Goal: Task Accomplishment & Management: Manage account settings

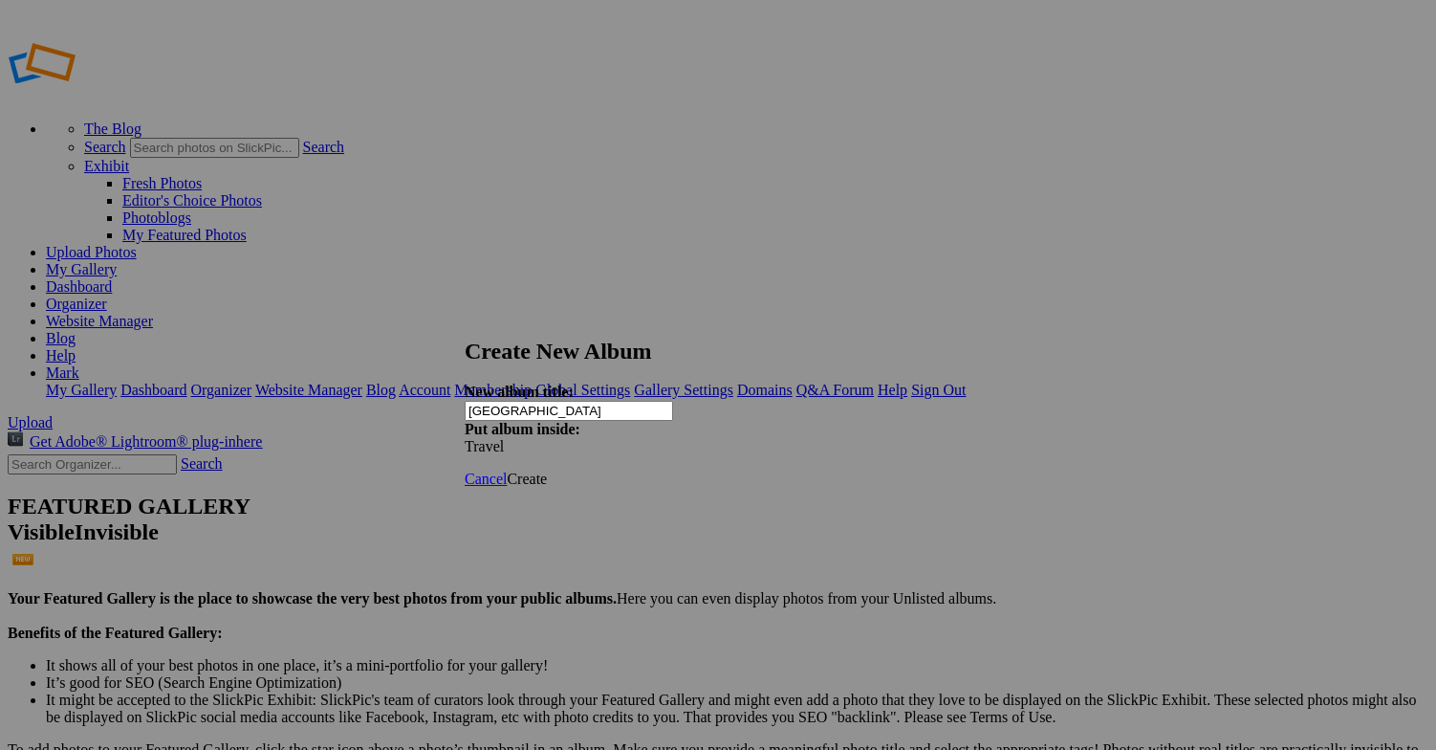
type input "[GEOGRAPHIC_DATA]"
click at [547, 470] on span "Create" at bounding box center [527, 478] width 40 height 16
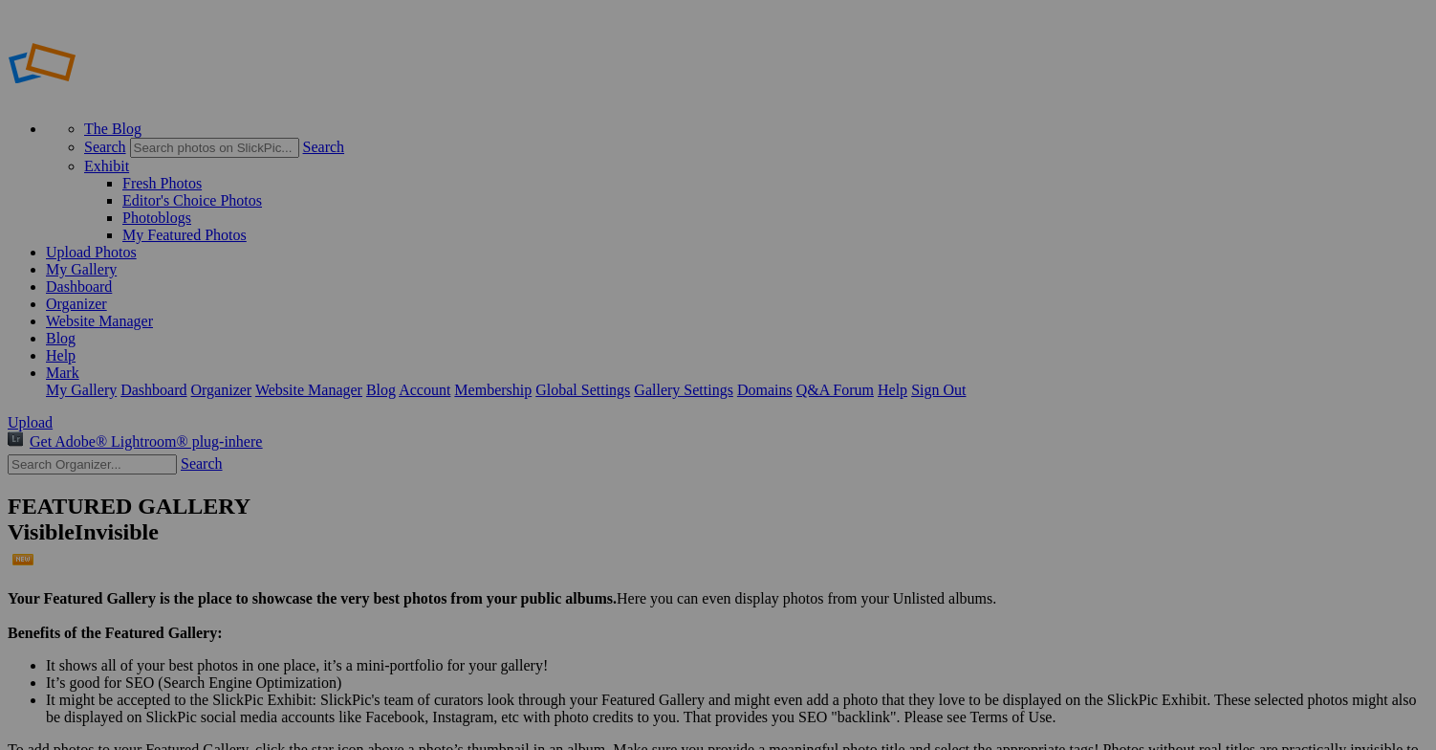
drag, startPoint x: 534, startPoint y: 505, endPoint x: 360, endPoint y: 273, distance: 289.5
drag, startPoint x: 539, startPoint y: 518, endPoint x: 307, endPoint y: 246, distance: 358.1
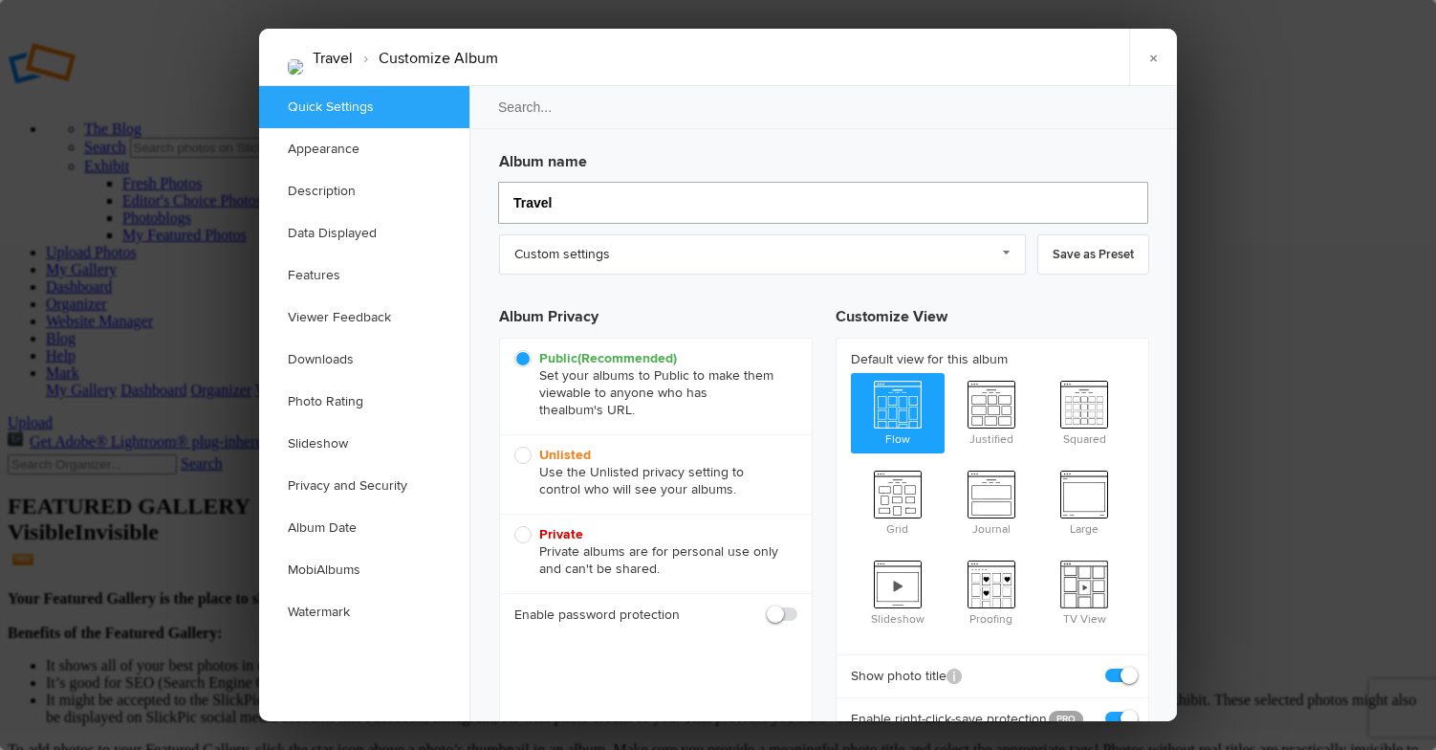
click at [578, 204] on input "Travel" at bounding box center [823, 203] width 650 height 42
type input "Travel Al"
type input "Travel A"
type input "Travel Alb"
type input "Travel Al"
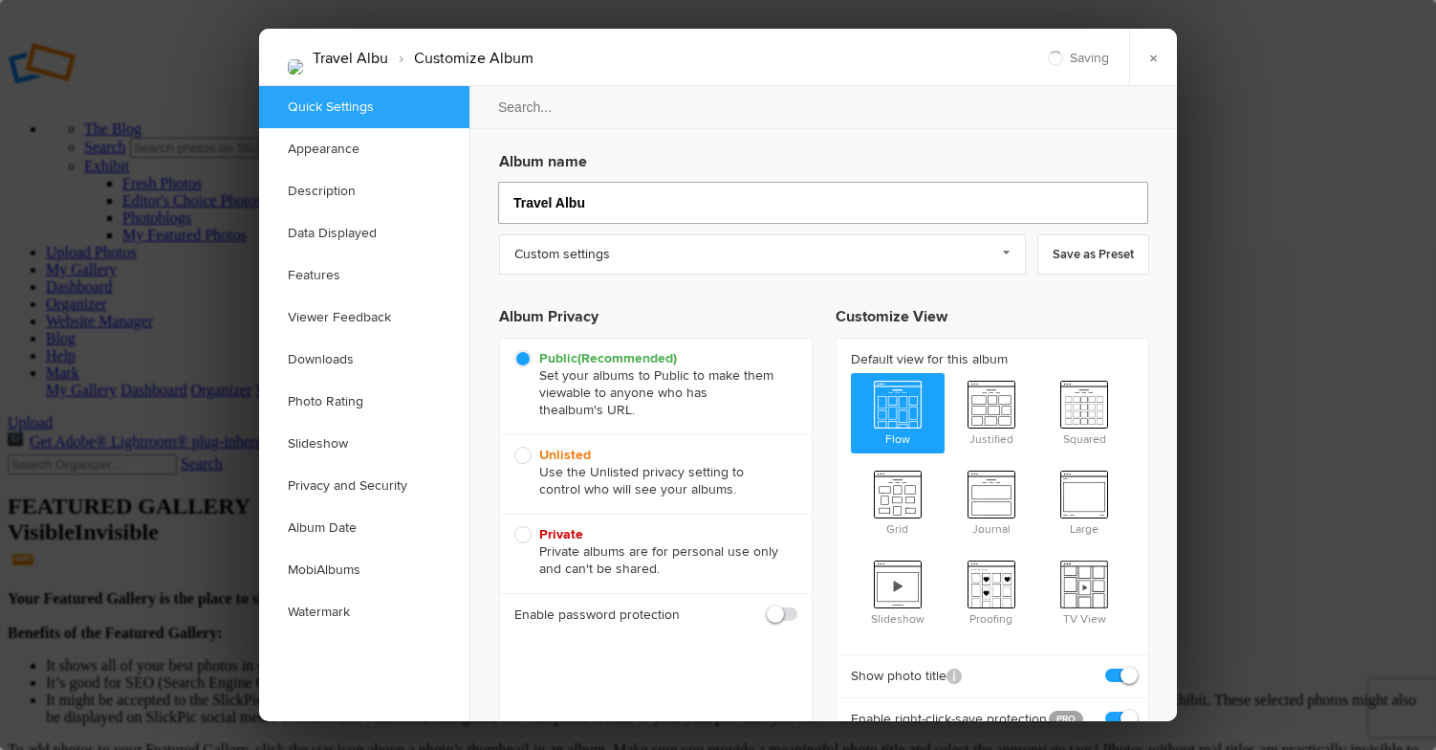
type input "Travel Album"
click at [1150, 58] on link "×" at bounding box center [1153, 57] width 48 height 57
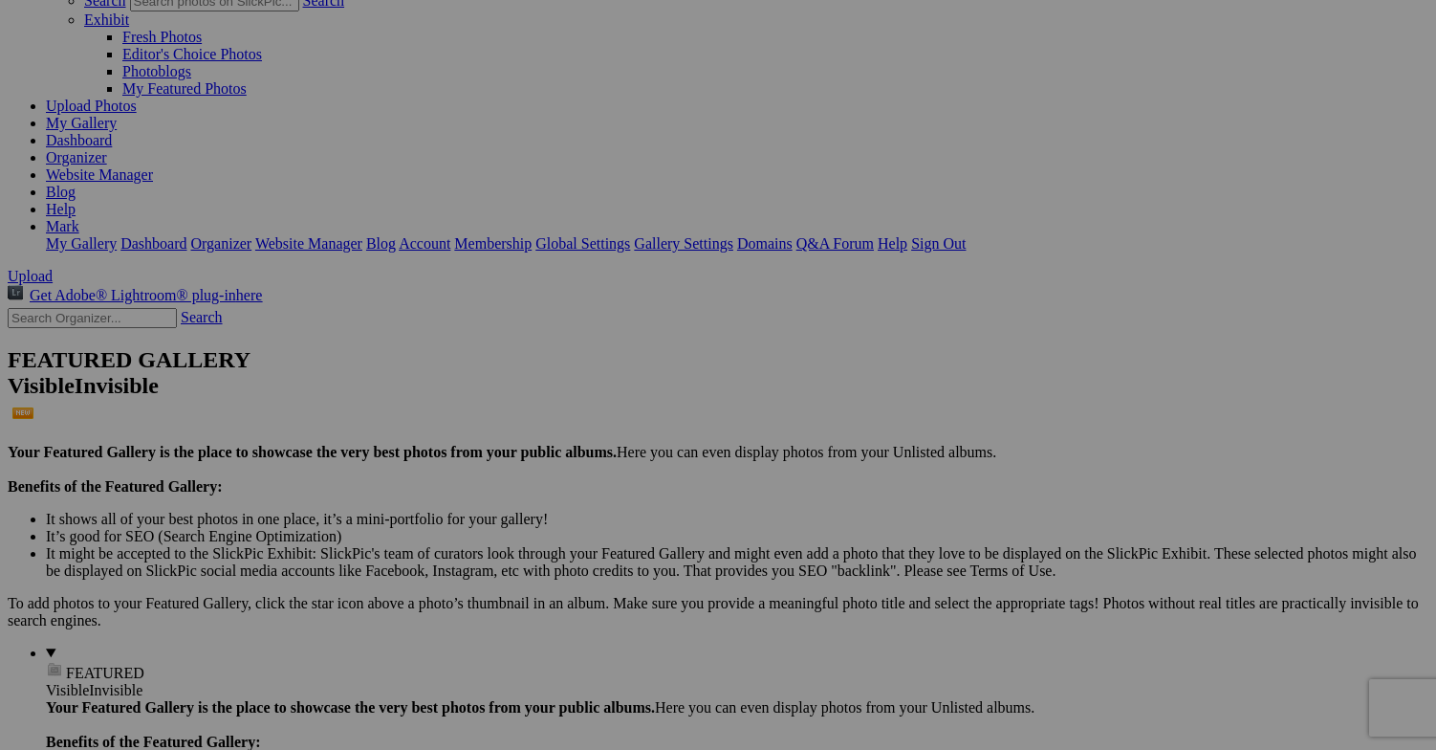
scroll to position [152, 0]
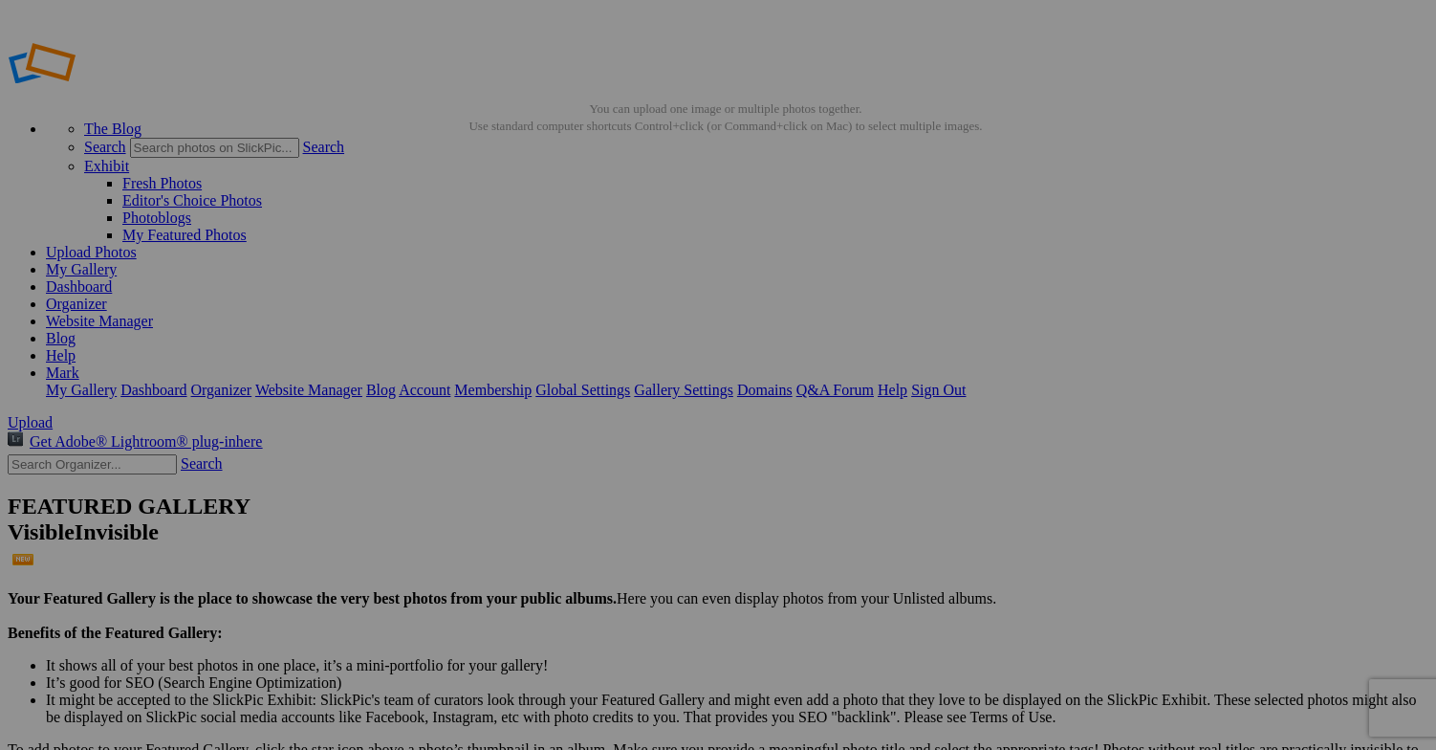
click at [561, 475] on span "Close" at bounding box center [544, 483] width 34 height 16
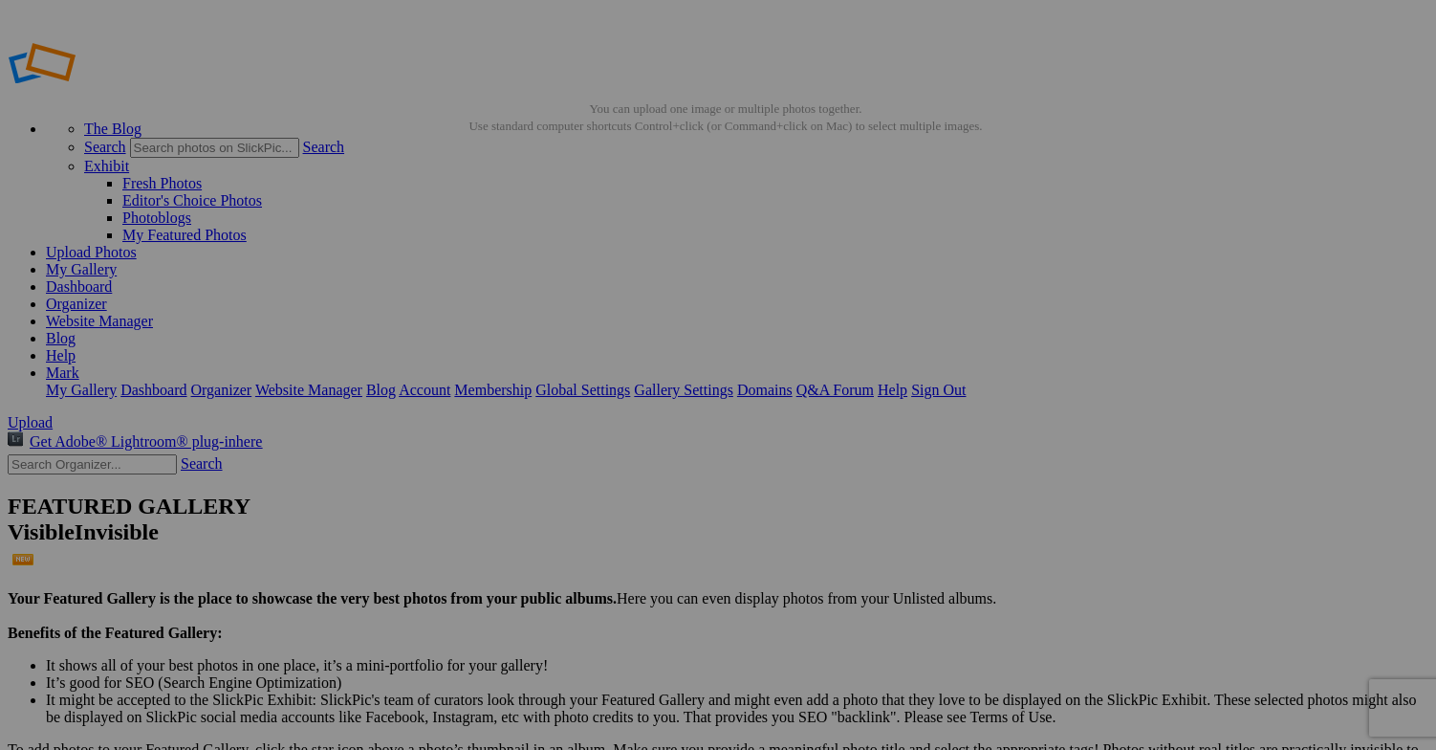
click at [561, 475] on span "Close" at bounding box center [544, 483] width 34 height 16
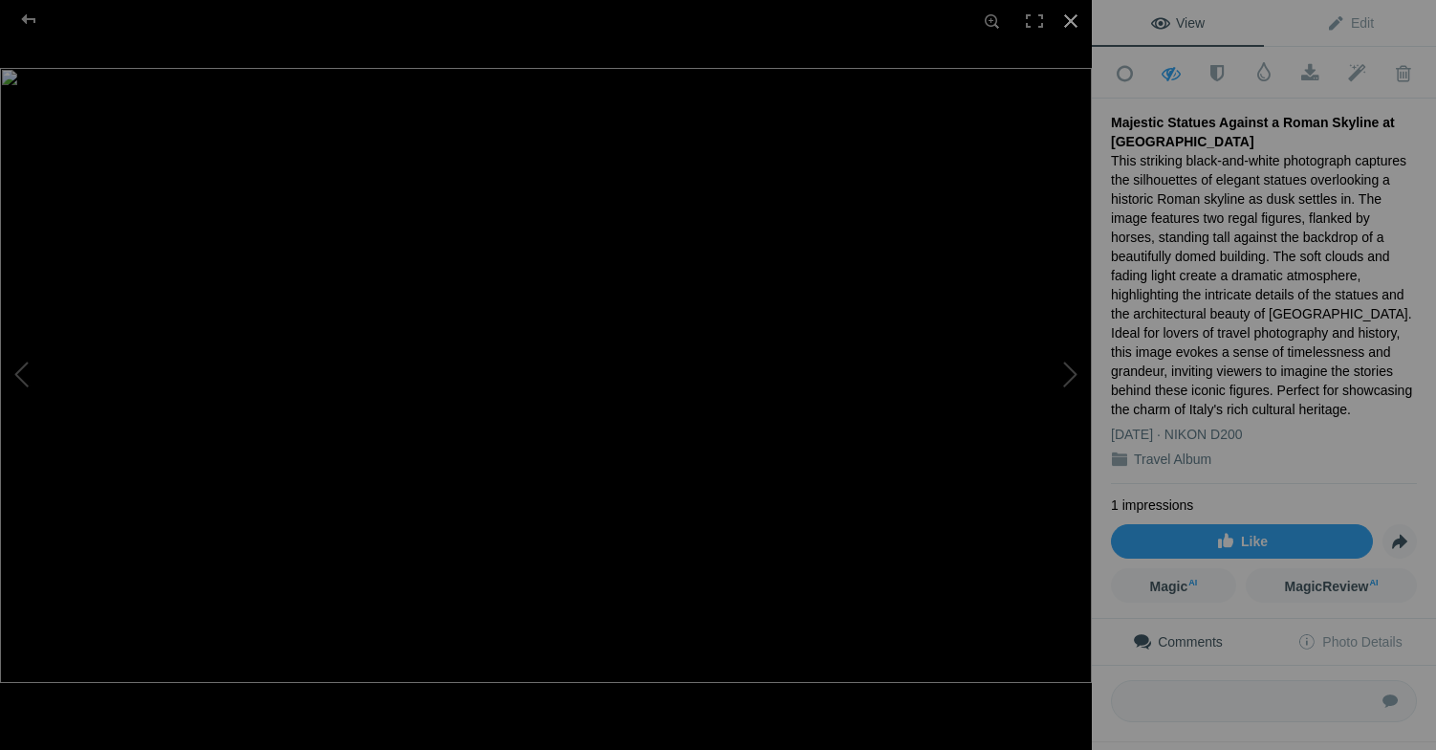
click at [1071, 22] on div at bounding box center [1071, 21] width 42 height 42
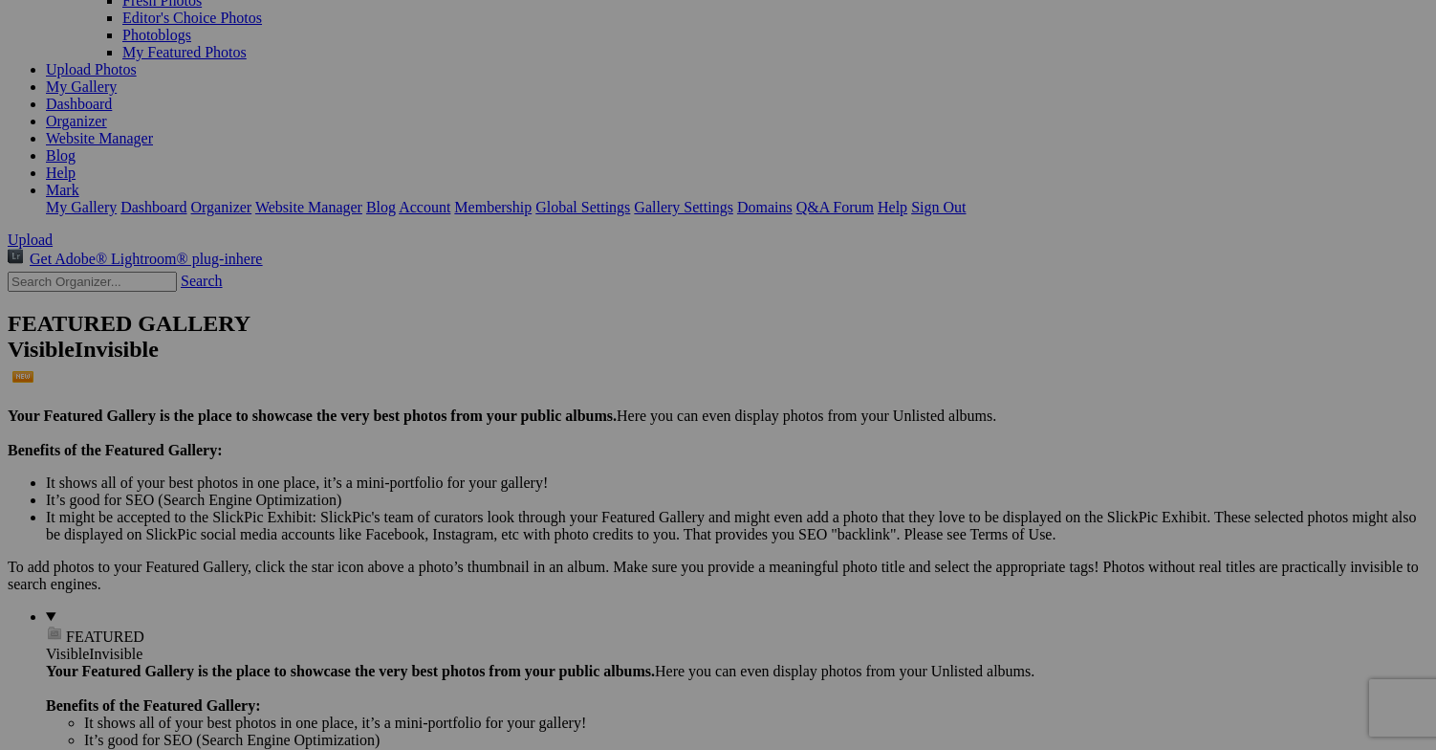
scroll to position [184, 0]
drag, startPoint x: 376, startPoint y: 614, endPoint x: 330, endPoint y: 117, distance: 499.3
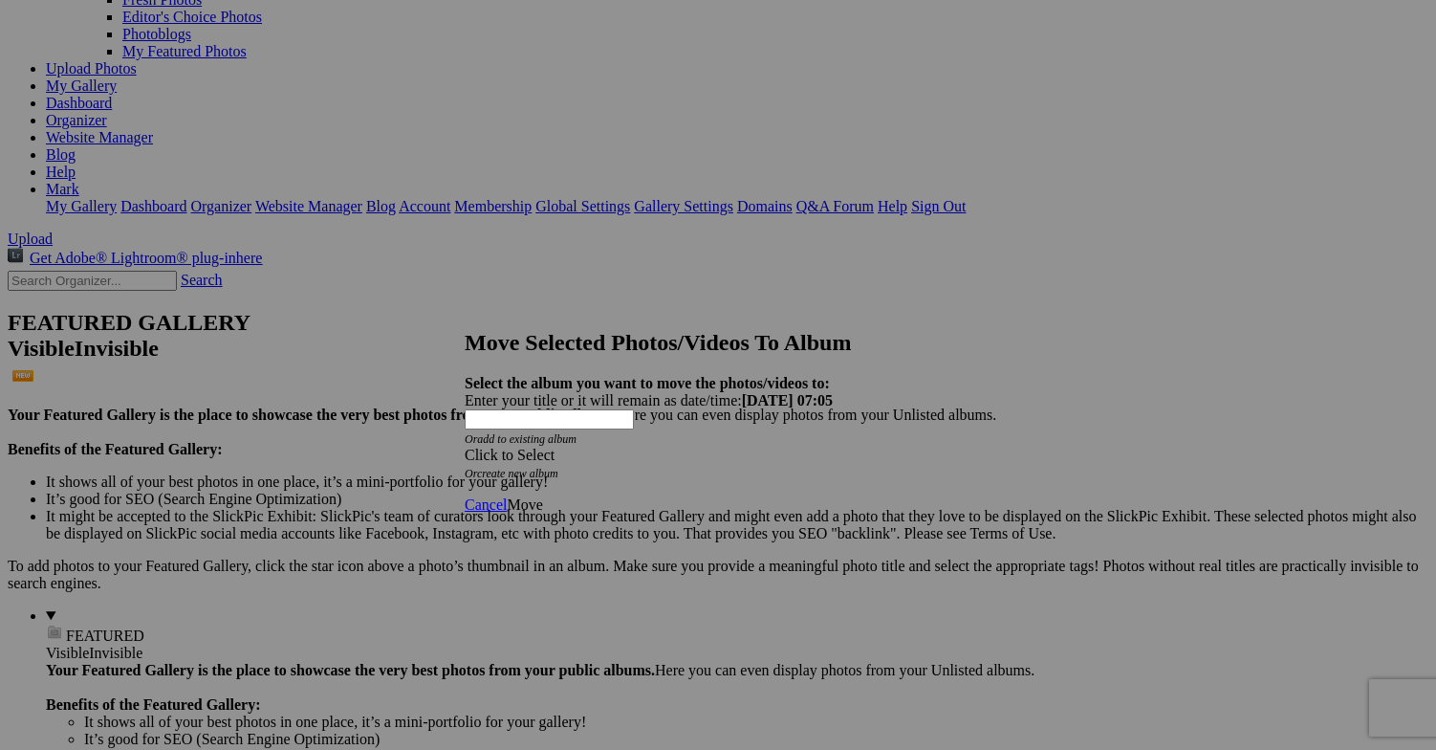
click at [465, 446] on span at bounding box center [465, 454] width 0 height 16
click at [930, 375] on div "Select the album you want to move the photos/videos to: Enter your title or it …" at bounding box center [718, 428] width 507 height 106
click at [558, 467] on link "create new album" at bounding box center [517, 473] width 81 height 13
click at [515, 409] on input "text" at bounding box center [549, 419] width 169 height 20
click at [507, 463] on span "Cancel" at bounding box center [486, 470] width 42 height 16
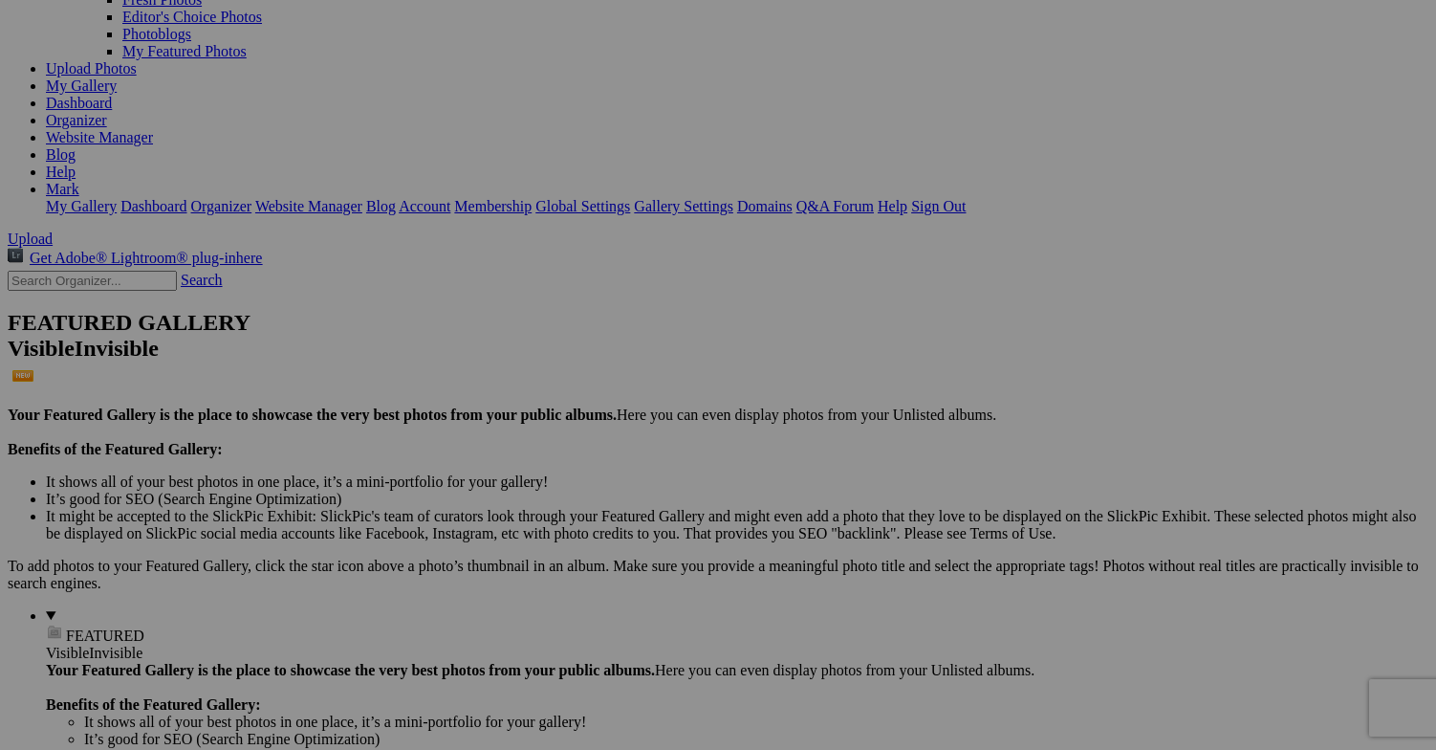
drag, startPoint x: 552, startPoint y: 351, endPoint x: 323, endPoint y: 121, distance: 323.8
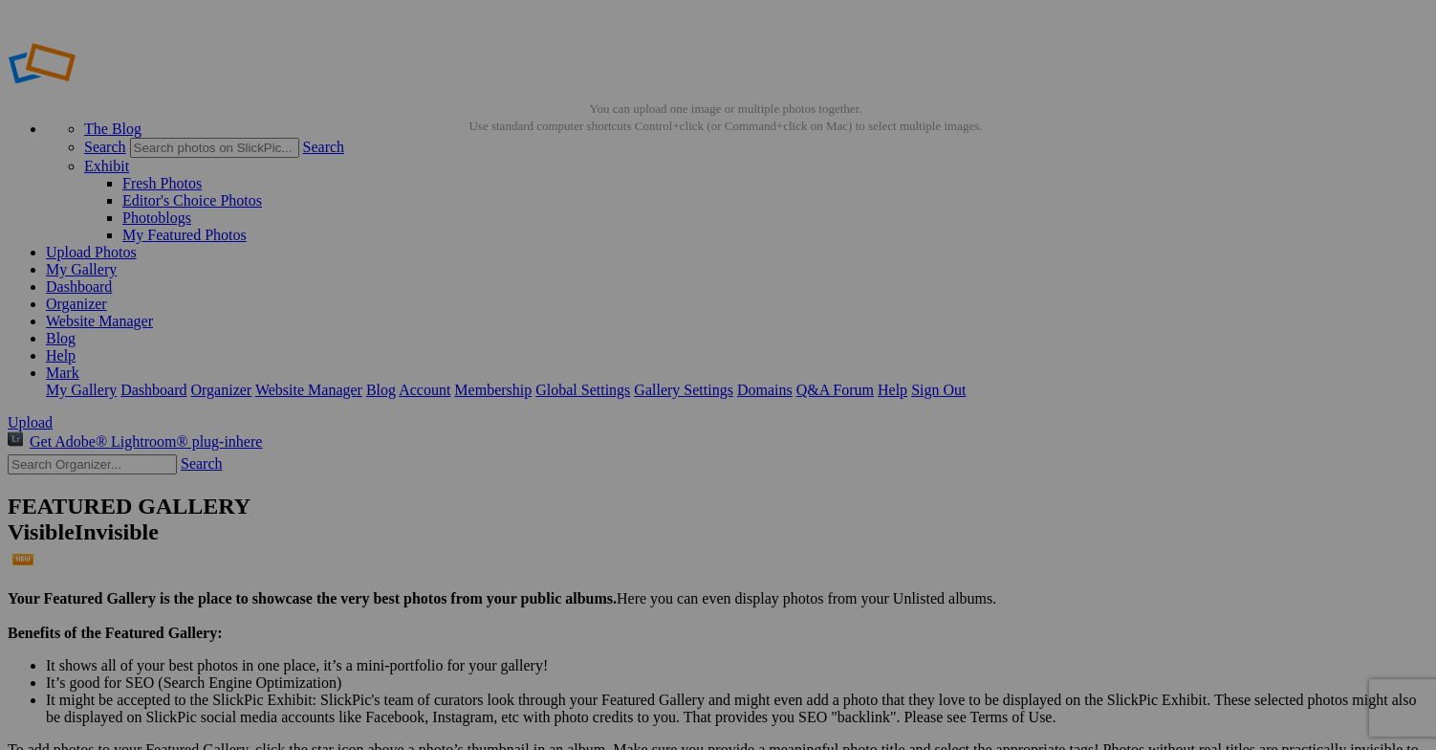
click at [966, 381] on link "Sign Out" at bounding box center [938, 389] width 54 height 16
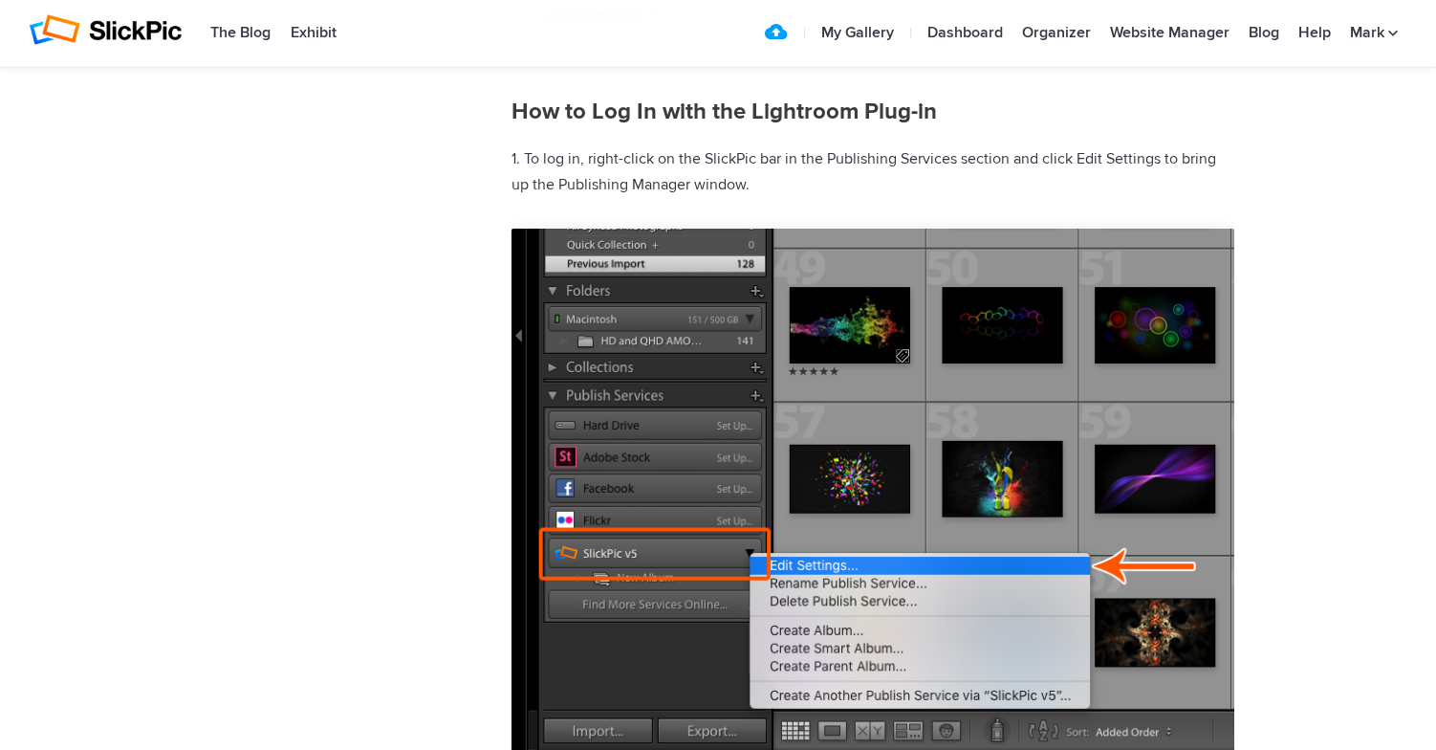
scroll to position [4960, 0]
